Goal: Navigation & Orientation: Find specific page/section

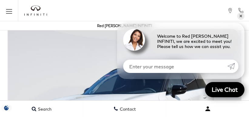
click at [197, 115] on button "Very difficult" at bounding box center [207, 108] width 83 height 15
click at [227, 115] on button "Open user profile menu" at bounding box center [207, 108] width 83 height 15
click at [136, 51] on img at bounding box center [134, 40] width 22 height 22
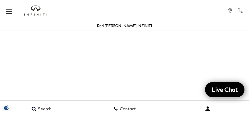
click at [197, 115] on button "Open user profile menu" at bounding box center [207, 108] width 83 height 15
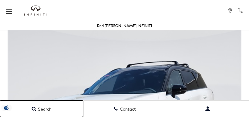
click at [30, 103] on link "Search" at bounding box center [41, 108] width 83 height 16
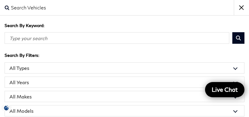
click at [103, 42] on input "Search By Keyword" at bounding box center [117, 38] width 225 height 12
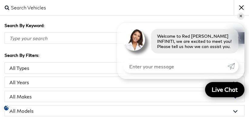
click at [167, 106] on select "All Models 2 Series 2500 Acadia Accord Atlas CT5 CX-5 Edge Explorer [PERSON_NAM…" at bounding box center [125, 110] width 240 height 11
